Goal: Navigation & Orientation: Go to known website

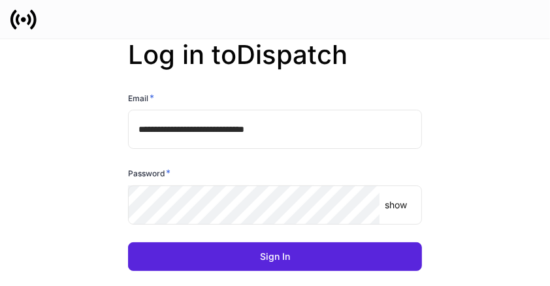
click at [174, 129] on input "**********" at bounding box center [275, 129] width 294 height 39
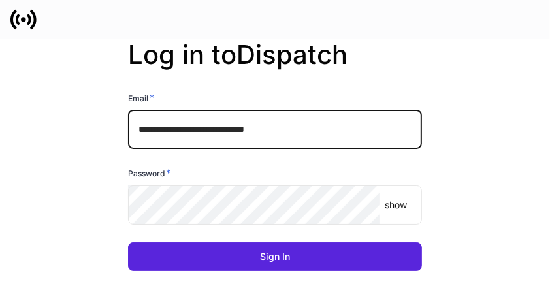
click at [174, 129] on input "**********" at bounding box center [275, 129] width 294 height 39
type input "**********"
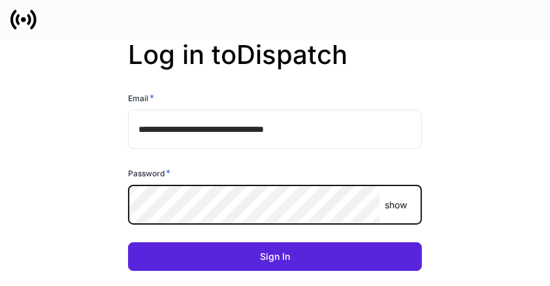
click at [128, 243] on button "Sign In" at bounding box center [275, 257] width 294 height 29
